Goal: Navigation & Orientation: Find specific page/section

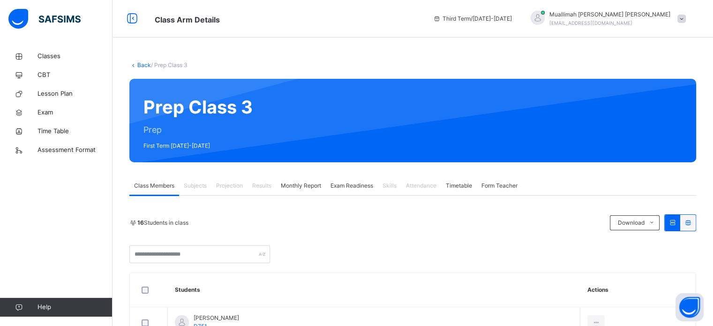
click at [305, 218] on div "16 Students in class" at bounding box center [367, 222] width 476 height 8
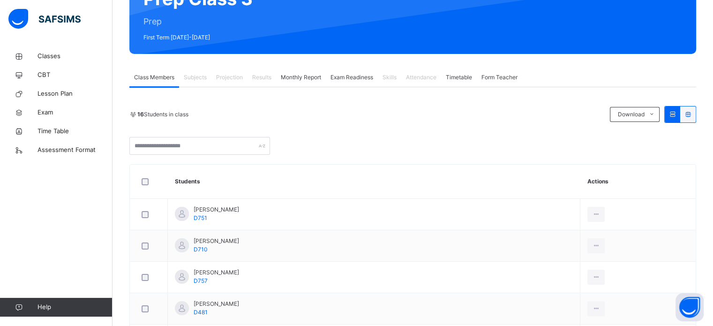
scroll to position [116, 0]
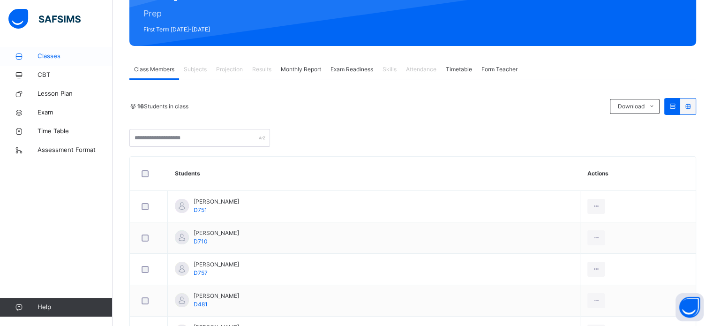
click at [53, 55] on span "Classes" at bounding box center [74, 56] width 75 height 9
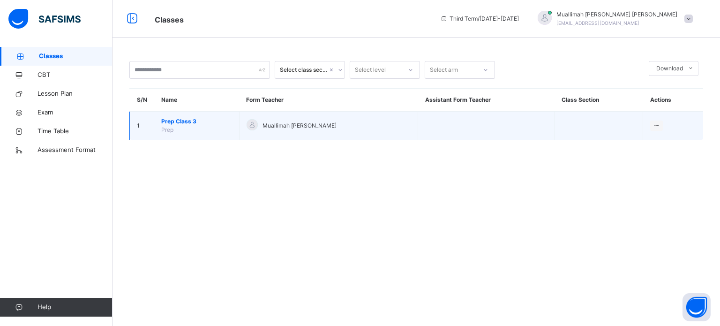
click at [179, 116] on td "Prep Class 3 Prep" at bounding box center [196, 126] width 85 height 29
click at [180, 119] on span "Prep Class 3" at bounding box center [196, 121] width 71 height 8
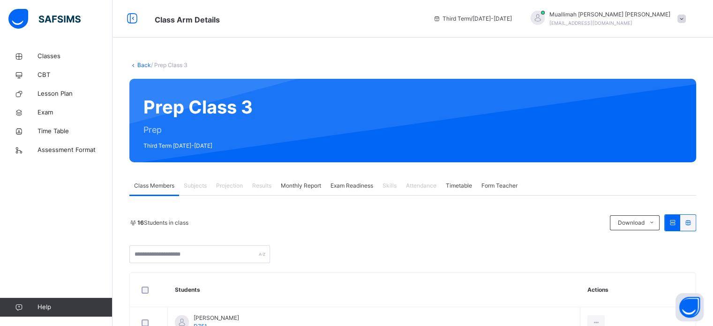
click at [231, 182] on span "Projection" at bounding box center [229, 185] width 27 height 8
click at [188, 191] on div "Subjects" at bounding box center [195, 185] width 32 height 19
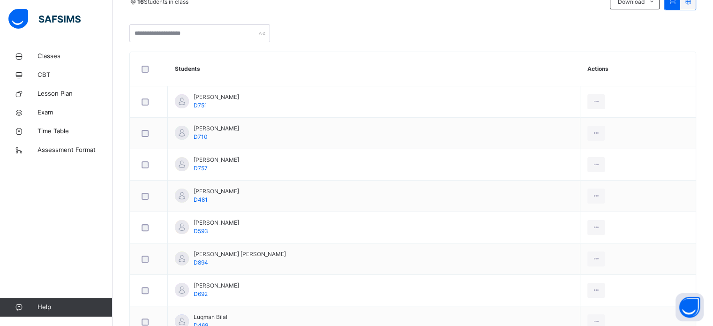
click at [287, 44] on div "16 Students in class Download Pdf Report Excel Report Darul Quran Institute Dat…" at bounding box center [412, 304] width 566 height 623
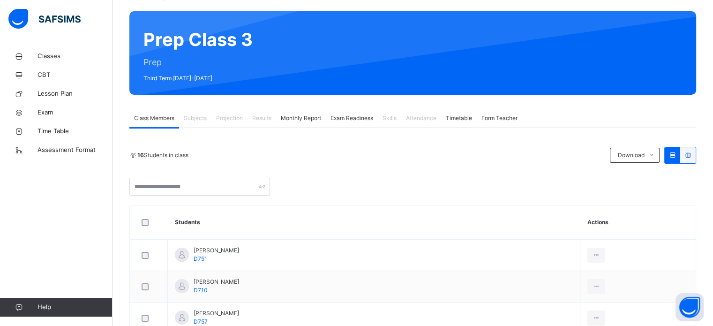
scroll to position [60, 0]
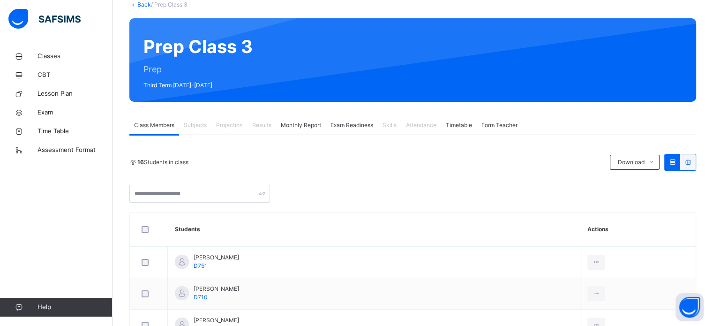
click at [305, 131] on div "Monthly Report" at bounding box center [301, 125] width 50 height 19
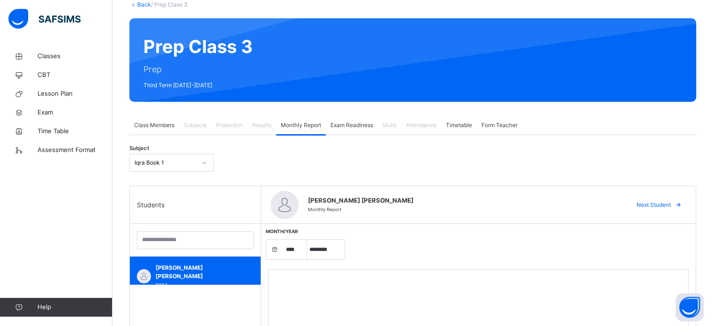
click at [371, 131] on div "Exam Readiness" at bounding box center [352, 125] width 52 height 19
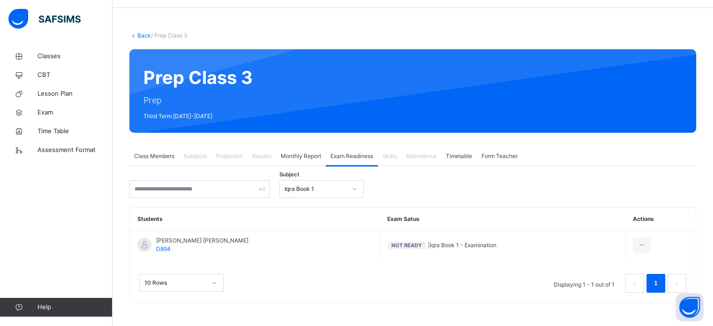
scroll to position [29, 0]
click at [305, 153] on span "Monthly Report" at bounding box center [301, 156] width 40 height 8
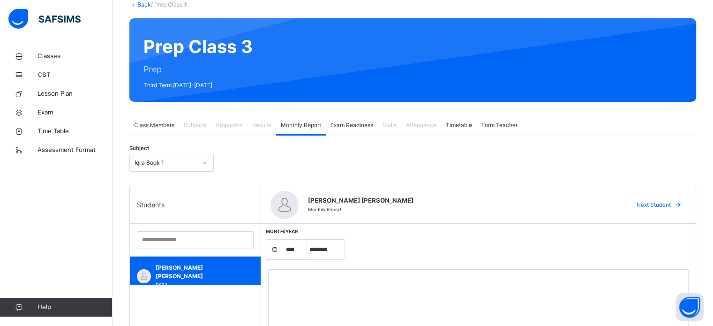
click at [160, 127] on span "Class Members" at bounding box center [154, 125] width 40 height 8
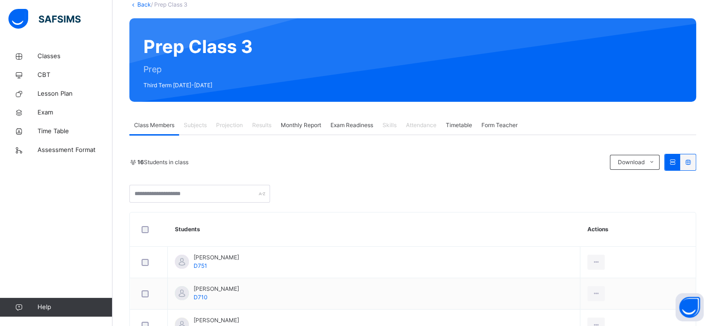
click at [237, 127] on span "Projection" at bounding box center [229, 125] width 27 height 8
click at [422, 118] on div "Attendance" at bounding box center [421, 125] width 40 height 19
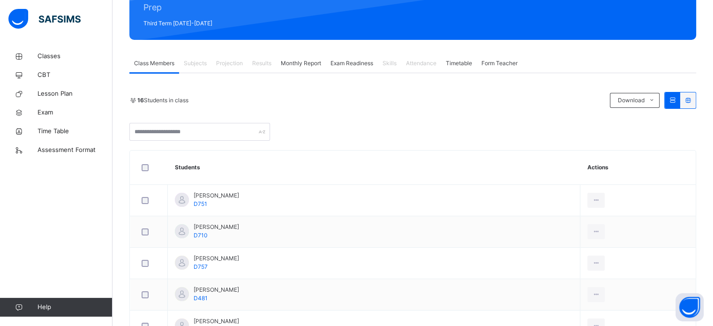
scroll to position [126, 0]
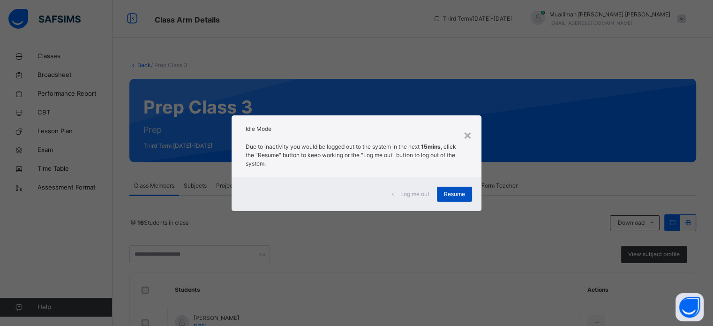
click at [464, 199] on div "Resume" at bounding box center [454, 193] width 35 height 15
